Goal: Information Seeking & Learning: Learn about a topic

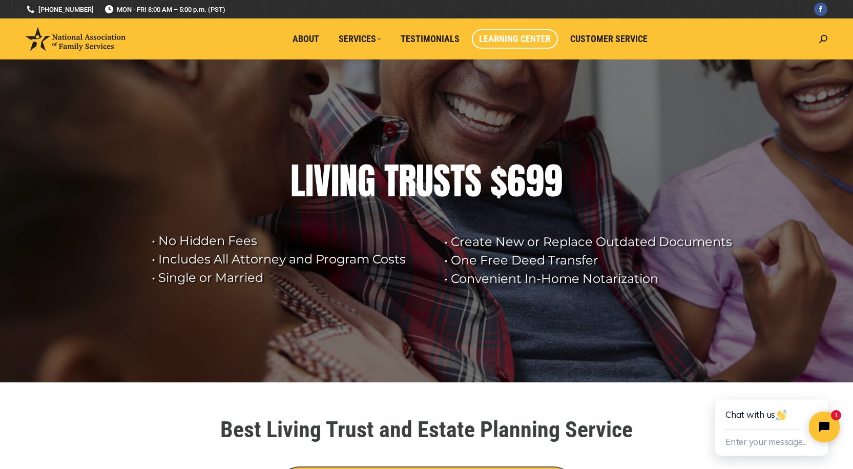
click at [507, 37] on span "Learning Center" at bounding box center [515, 38] width 72 height 11
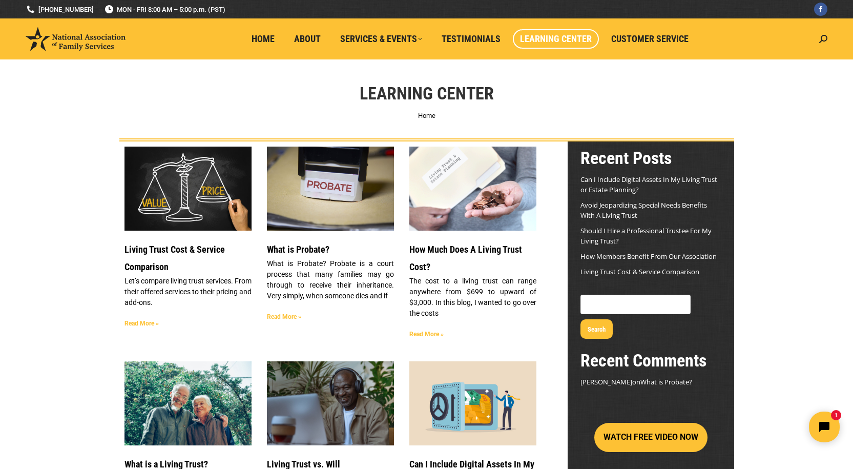
click at [424, 335] on link "Read More »" at bounding box center [426, 333] width 34 height 7
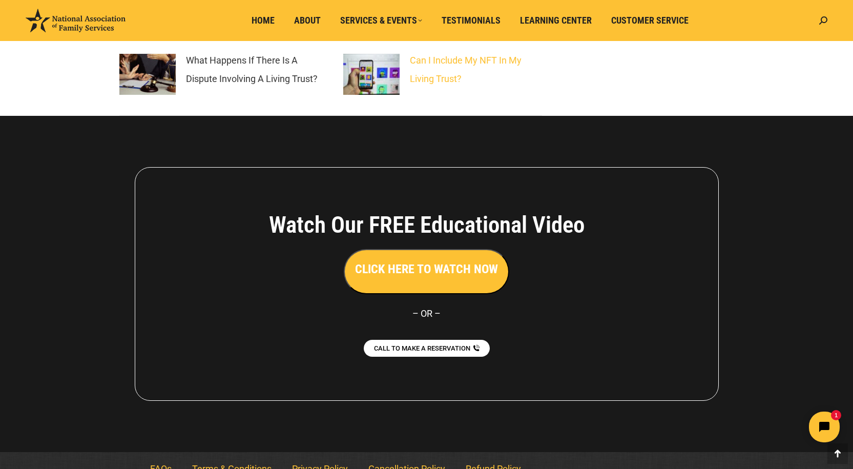
scroll to position [2487, 0]
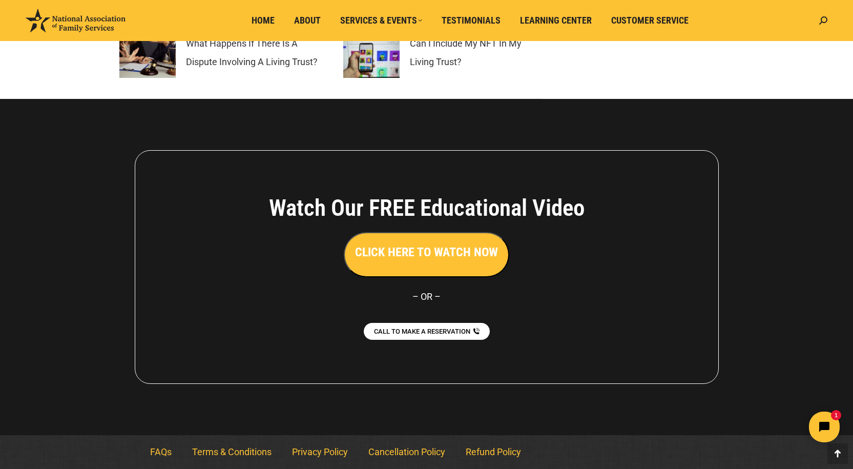
click at [447, 255] on h3 "CLICK HERE TO WATCH NOW" at bounding box center [426, 251] width 143 height 17
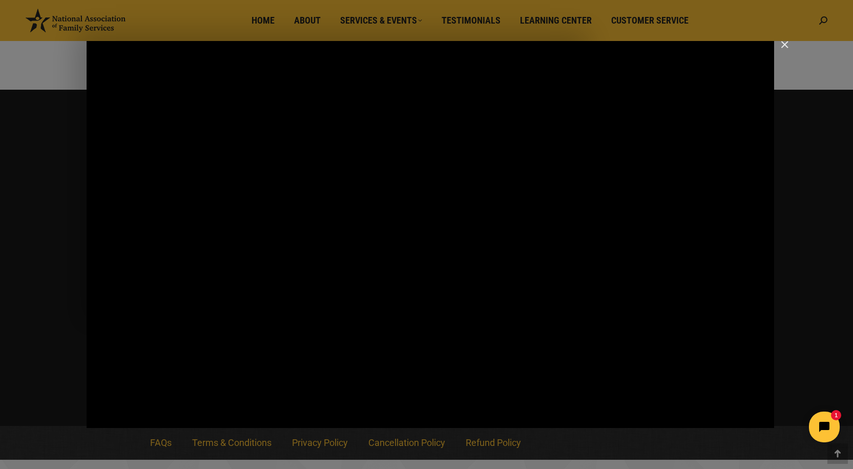
click at [783, 45] on img "Close" at bounding box center [779, 48] width 17 height 17
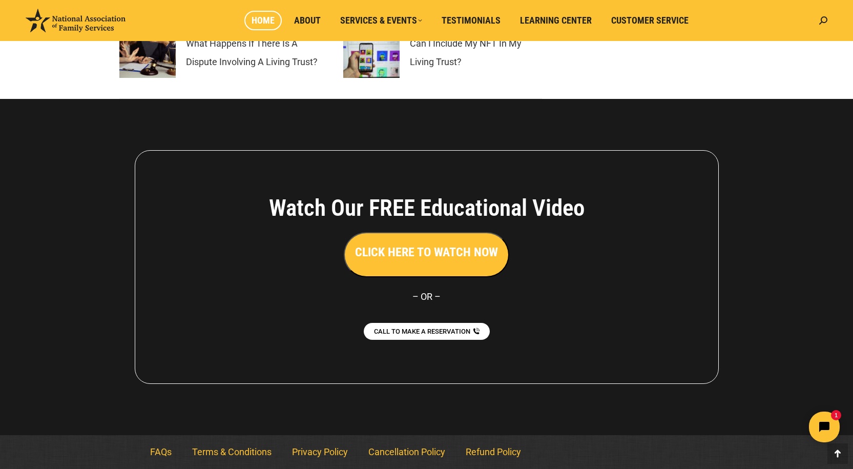
click at [266, 20] on span "Home" at bounding box center [262, 20] width 23 height 11
